Goal: Task Accomplishment & Management: Use online tool/utility

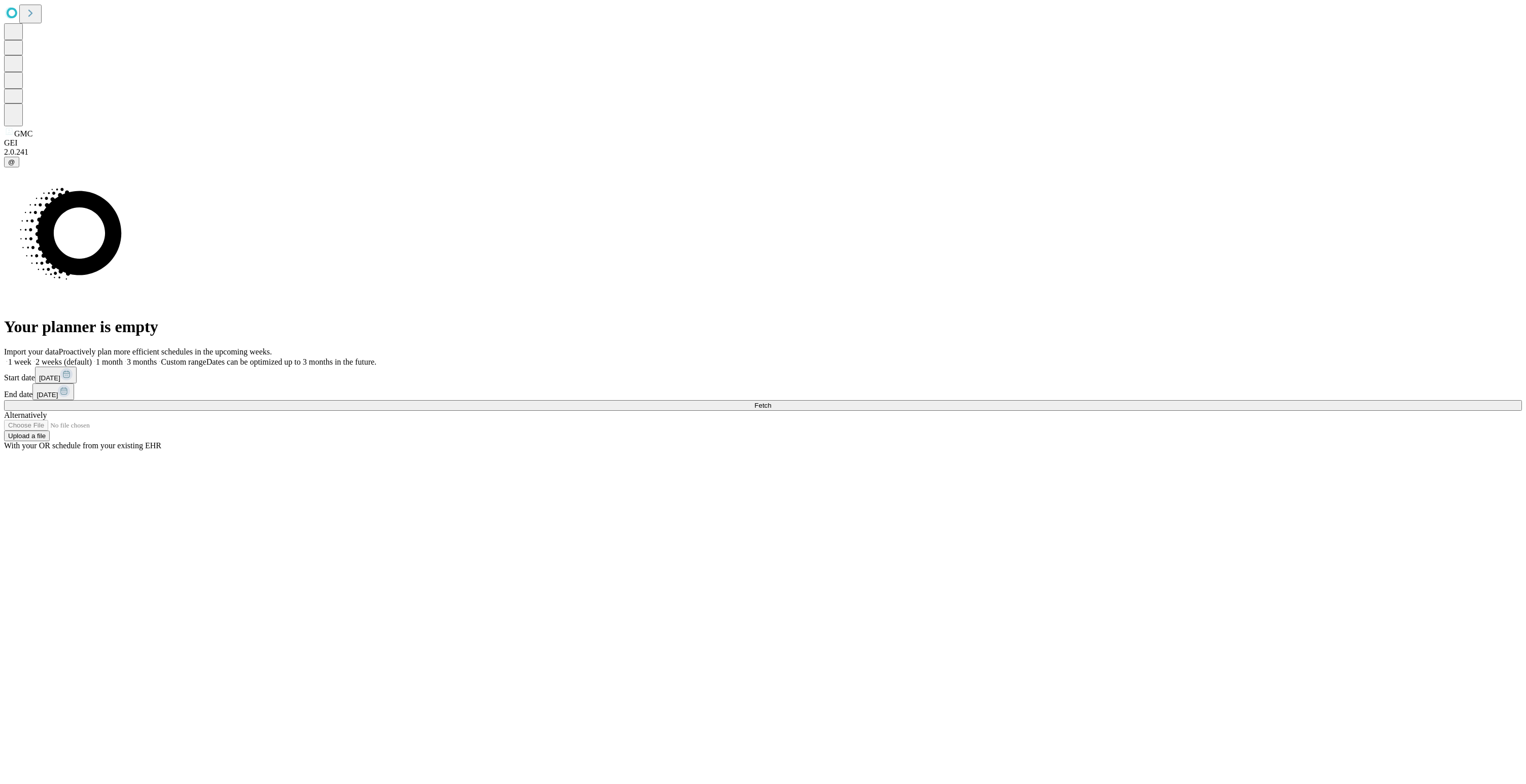
click at [1254, 411] on button "Fetch" at bounding box center [763, 405] width 1518 height 11
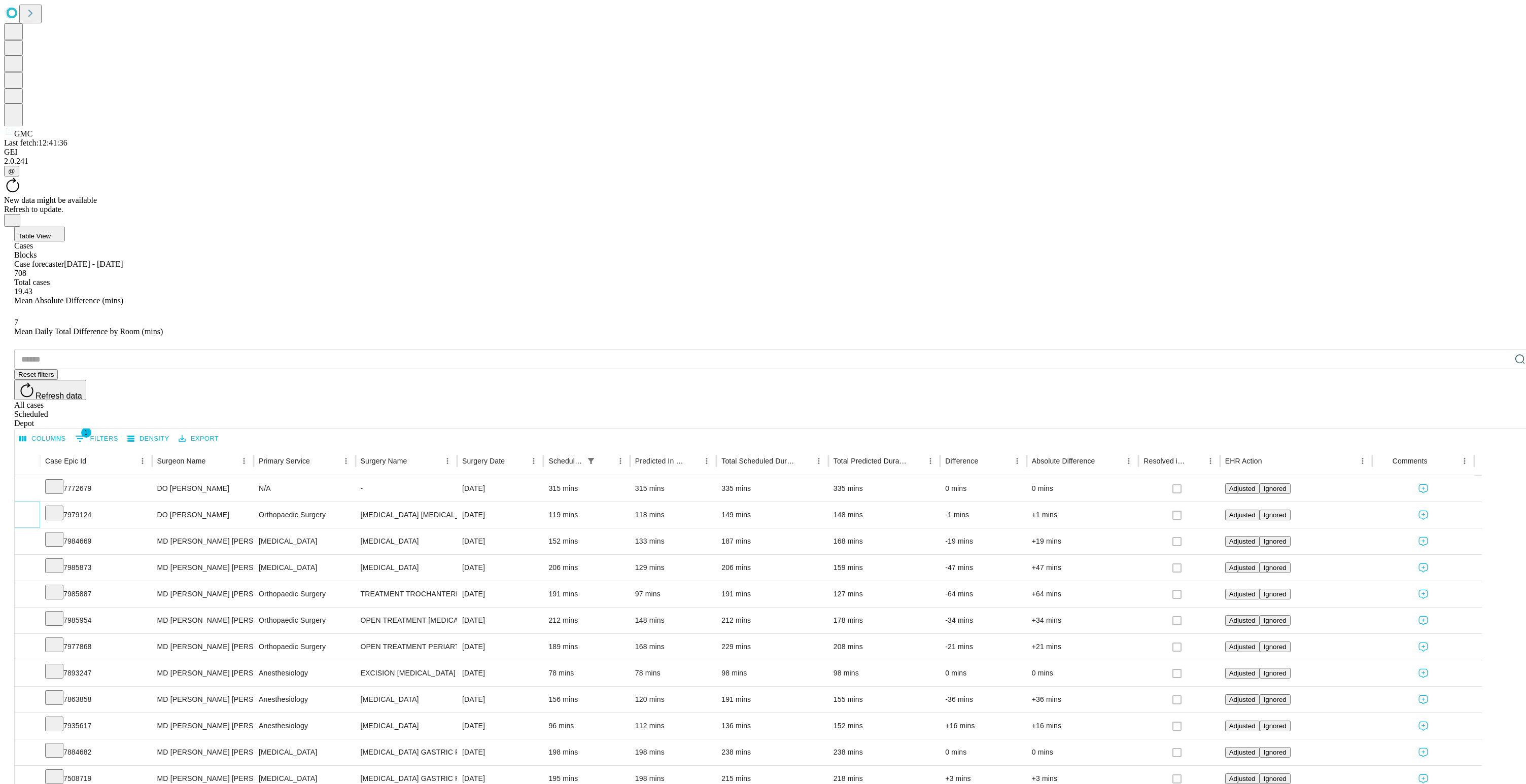
click at [33, 509] on icon "Expand" at bounding box center [27, 514] width 11 height 11
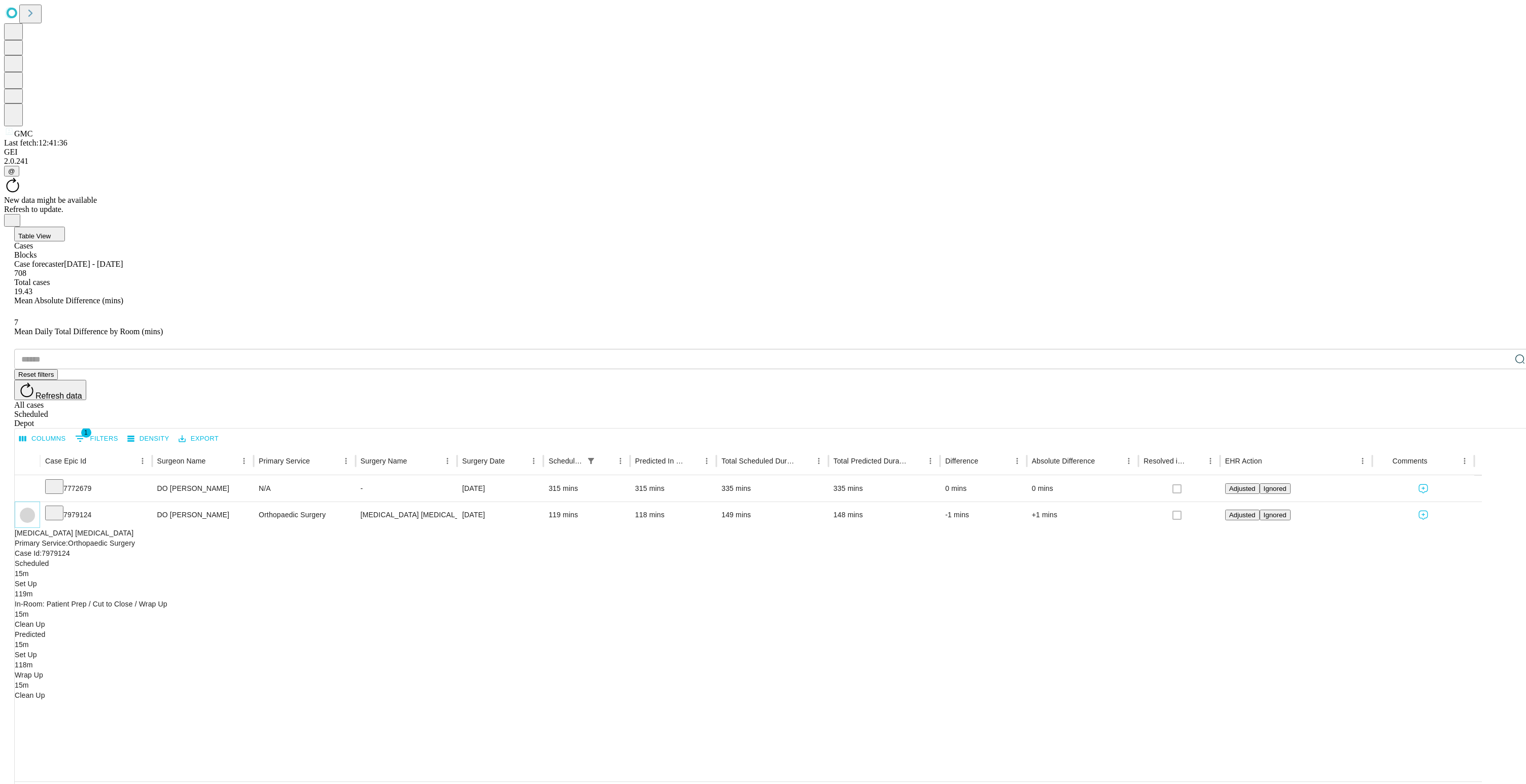
click at [33, 510] on icon "Collapse" at bounding box center [27, 515] width 11 height 11
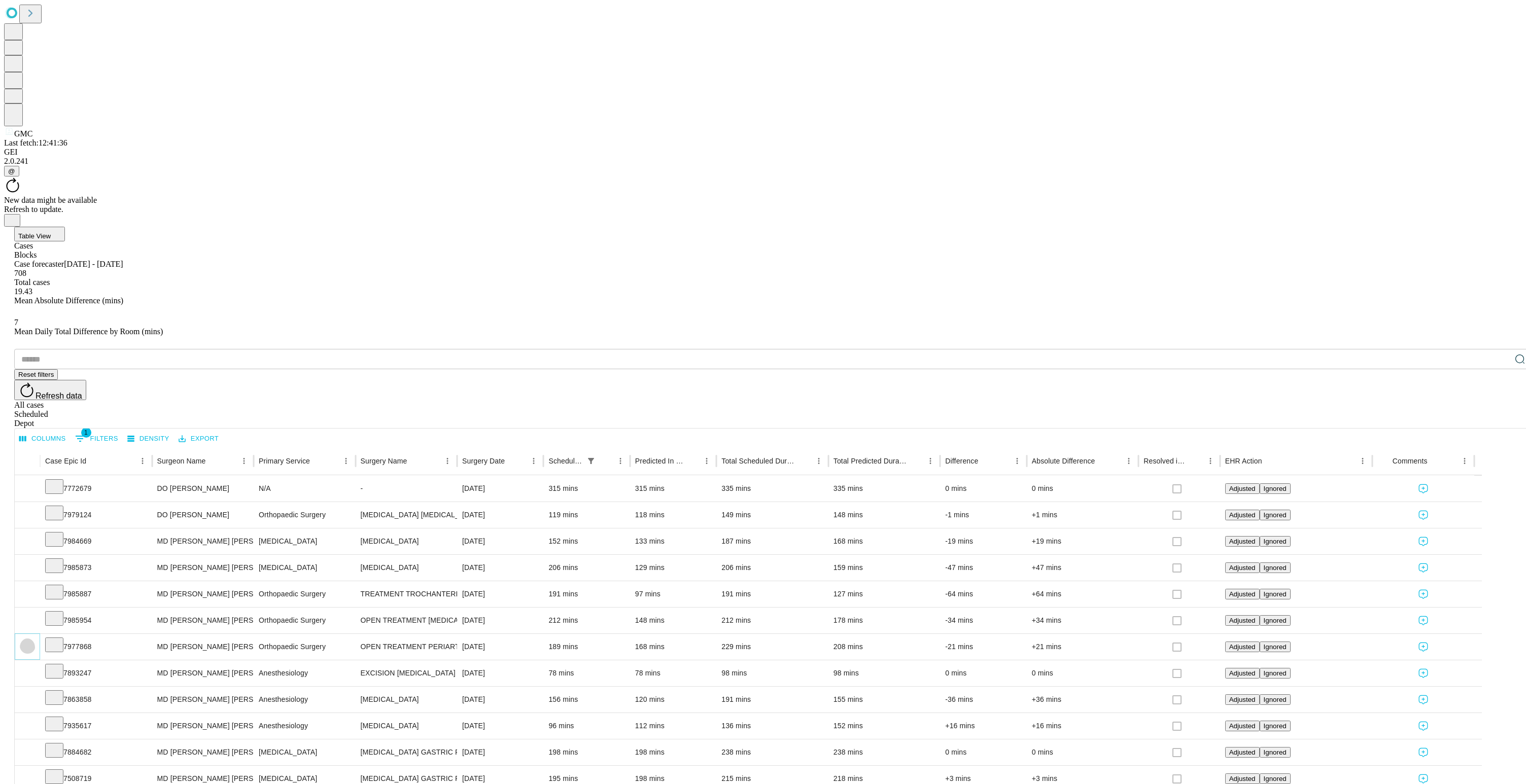
click at [33, 641] on icon "Expand" at bounding box center [27, 645] width 11 height 11
